Goal: Task Accomplishment & Management: Manage account settings

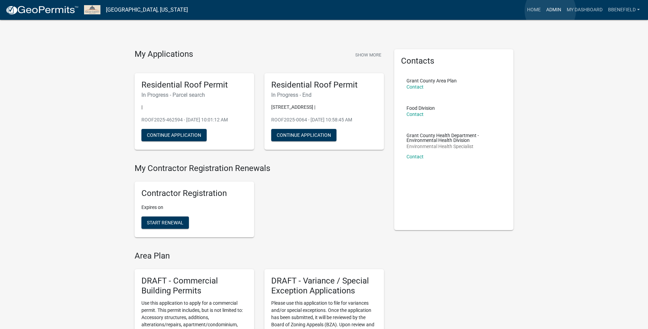
click at [550, 10] on link "Admin" at bounding box center [553, 9] width 20 height 13
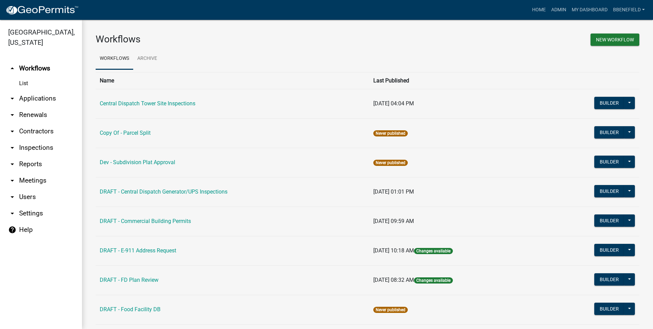
click at [42, 123] on link "arrow_drop_down Contractors" at bounding box center [41, 131] width 82 height 16
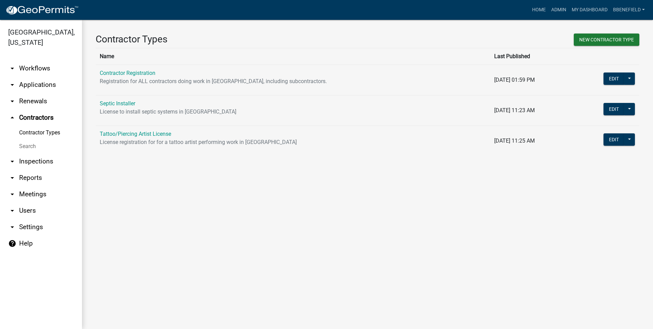
click at [257, 80] on p "Registration for ALL contractors doing work in [GEOGRAPHIC_DATA], including sub…" at bounding box center [293, 81] width 386 height 8
click at [153, 71] on link "Contractor Registration" at bounding box center [128, 73] width 56 height 6
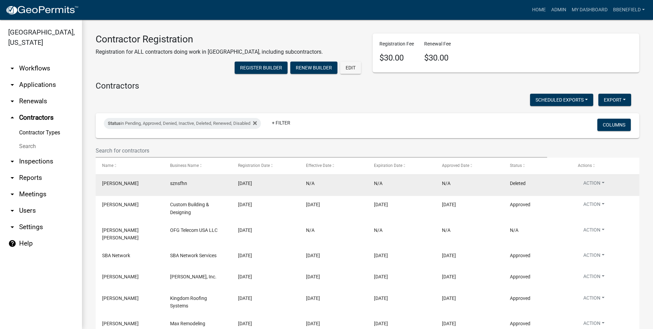
click at [130, 187] on div "[PERSON_NAME]" at bounding box center [129, 183] width 55 height 8
click at [604, 189] on button "Action" at bounding box center [594, 184] width 32 height 10
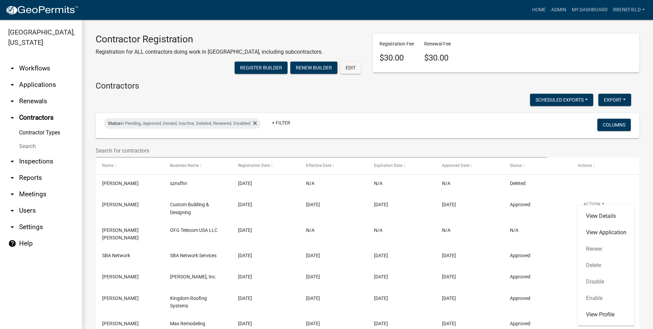
click at [633, 157] on div at bounding box center [368, 150] width 554 height 14
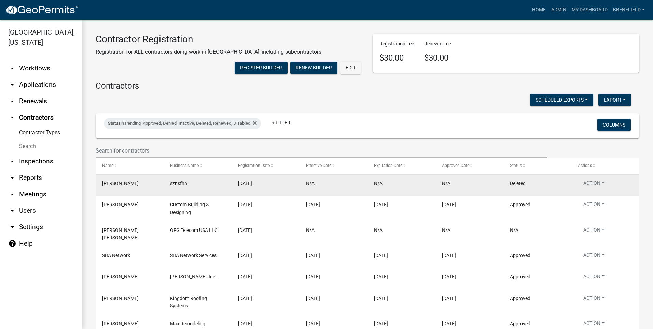
click at [126, 186] on span "[PERSON_NAME]" at bounding box center [120, 182] width 37 height 5
click at [142, 187] on div "[PERSON_NAME]" at bounding box center [129, 183] width 55 height 8
click at [183, 186] on span "sznsfhn" at bounding box center [178, 182] width 17 height 5
click at [604, 189] on button "Action" at bounding box center [594, 184] width 32 height 10
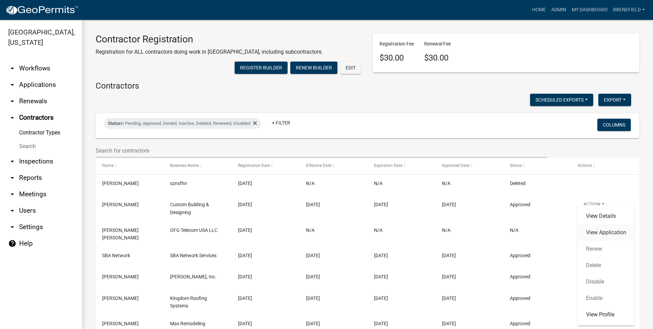
click at [597, 232] on link "View Application" at bounding box center [606, 232] width 57 height 16
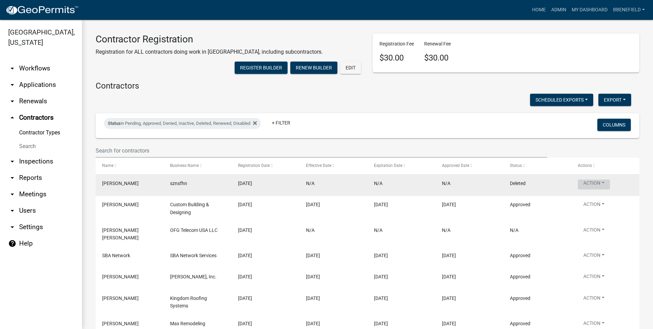
click at [605, 189] on button "Action" at bounding box center [594, 184] width 32 height 10
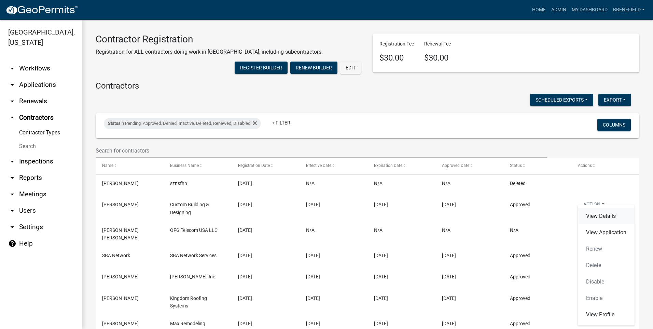
click at [595, 215] on link "View Details" at bounding box center [606, 216] width 57 height 16
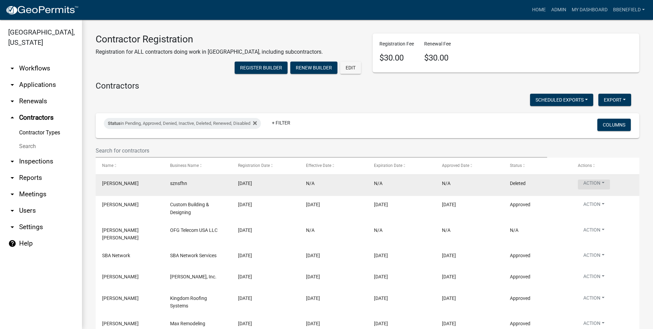
click at [602, 189] on button "Action" at bounding box center [594, 184] width 32 height 10
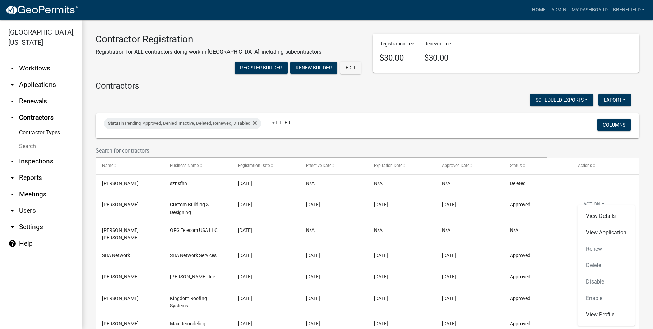
click at [592, 265] on div "View Details View Application Renew Delete Disable Enable View Profile" at bounding box center [606, 265] width 57 height 120
click at [592, 266] on div "View Details View Application Renew Delete Disable Enable View Profile" at bounding box center [606, 265] width 57 height 120
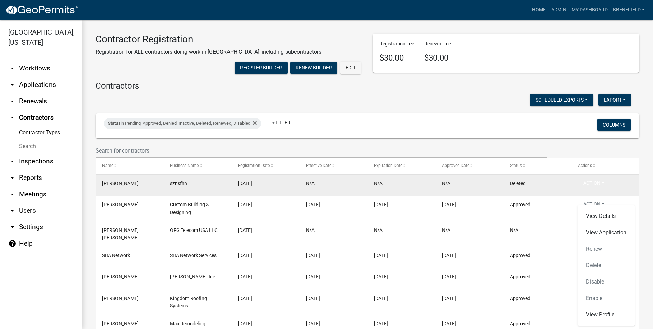
click at [133, 194] on datatable-body-cell "[PERSON_NAME]" at bounding box center [130, 185] width 68 height 21
click at [604, 189] on button "Action" at bounding box center [594, 184] width 32 height 10
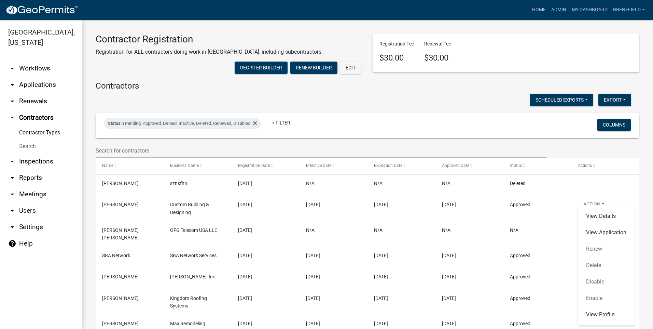
click at [595, 265] on div "View Details View Application Renew Delete Disable Enable View Profile" at bounding box center [606, 265] width 57 height 120
click at [591, 216] on link "View Details" at bounding box center [606, 216] width 57 height 16
